Goal: Task Accomplishment & Management: Manage account settings

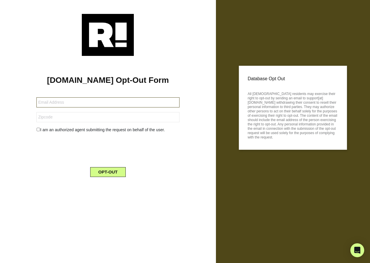
type input "rspankyj@comcast.net"
type input "78665"
type input "[EMAIL_ADDRESS][DOMAIN_NAME]"
type input "77625"
type input "zsherwood@aol.com"
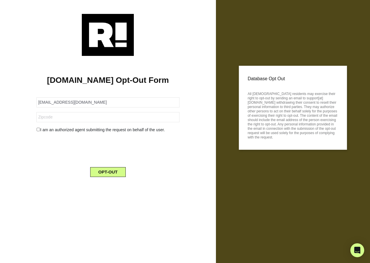
type input "85297"
type input "[EMAIL_ADDRESS][DOMAIN_NAME]"
type input "30016"
type input "retiredmpk9@gmail.com"
type input "87031"
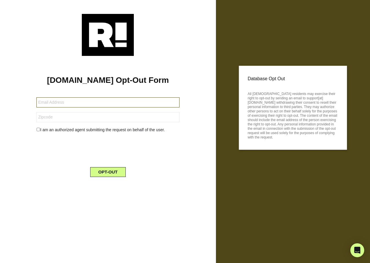
type input "vocalistsp2@gmail.com"
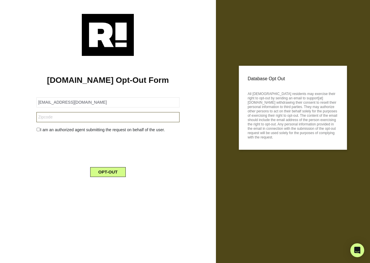
type input "92392"
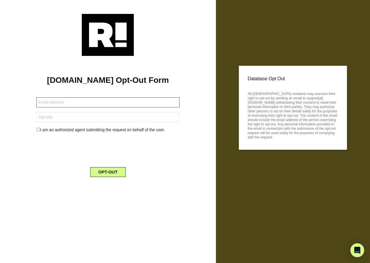
type input "[EMAIL_ADDRESS][DOMAIN_NAME]"
type input "48301"
type input "[EMAIL_ADDRESS][DOMAIN_NAME]"
type input "08215"
type input "[EMAIL_ADDRESS][DOMAIN_NAME]"
